Goal: Transaction & Acquisition: Purchase product/service

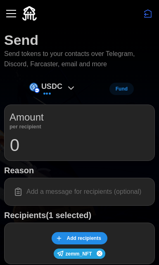
click at [70, 87] on icon at bounding box center [71, 88] width 10 height 10
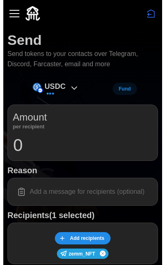
scroll to position [2, 0]
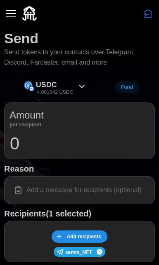
click at [111, 192] on input at bounding box center [79, 190] width 140 height 17
paste input "👋"
type input "gm 👋"
click at [73, 79] on div "USDC 4.081042 USDC" at bounding box center [55, 87] width 71 height 19
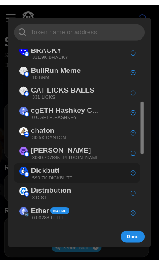
scroll to position [240, 0]
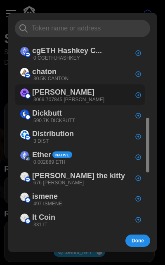
click at [82, 89] on div "[PERSON_NAME] 3069.707845 [PERSON_NAME]" at bounding box center [62, 95] width 92 height 19
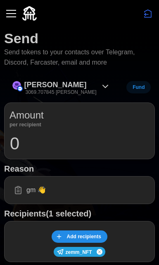
click at [46, 145] on input "0" at bounding box center [79, 143] width 140 height 21
type input "1000"
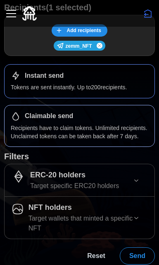
scroll to position [0, 0]
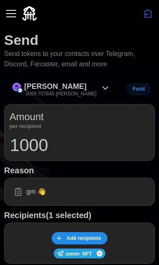
click at [33, 191] on input "gm 👋" at bounding box center [79, 191] width 140 height 17
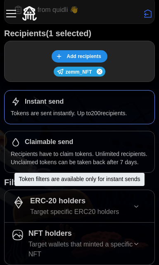
scroll to position [208, 0]
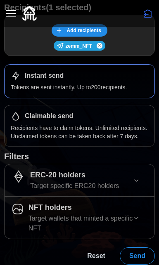
type input "gm from quidli 👋"
click at [135, 250] on span "Send" at bounding box center [137, 256] width 16 height 16
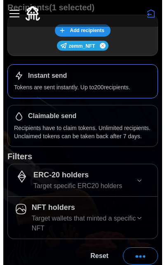
scroll to position [0, 0]
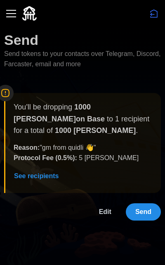
click at [150, 204] on span "Send" at bounding box center [143, 212] width 16 height 16
